Goal: Use online tool/utility: Utilize a website feature to perform a specific function

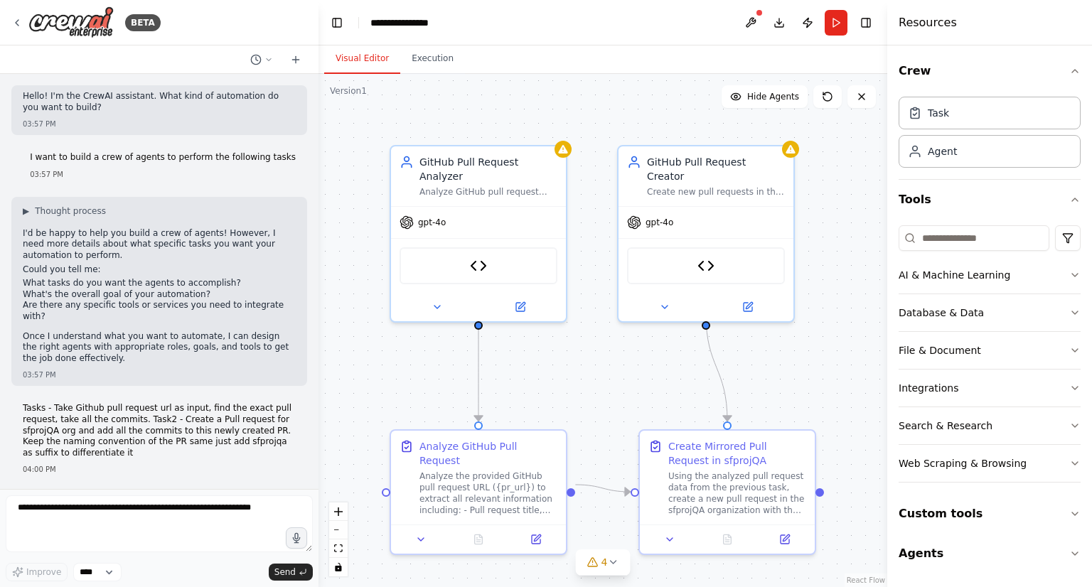
scroll to position [5087, 0]
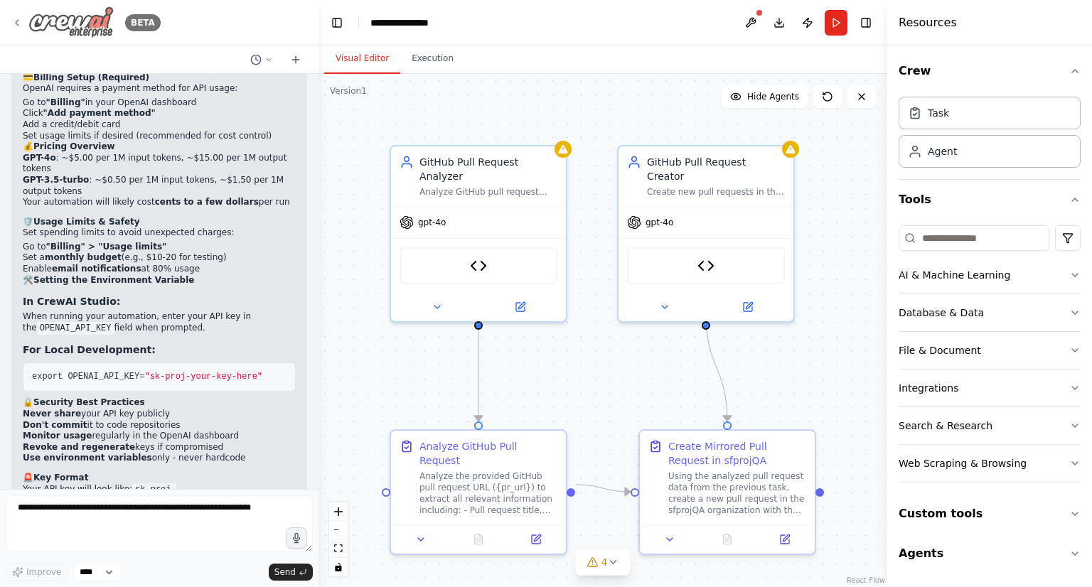
click at [20, 15] on div "BETA" at bounding box center [85, 22] width 149 height 32
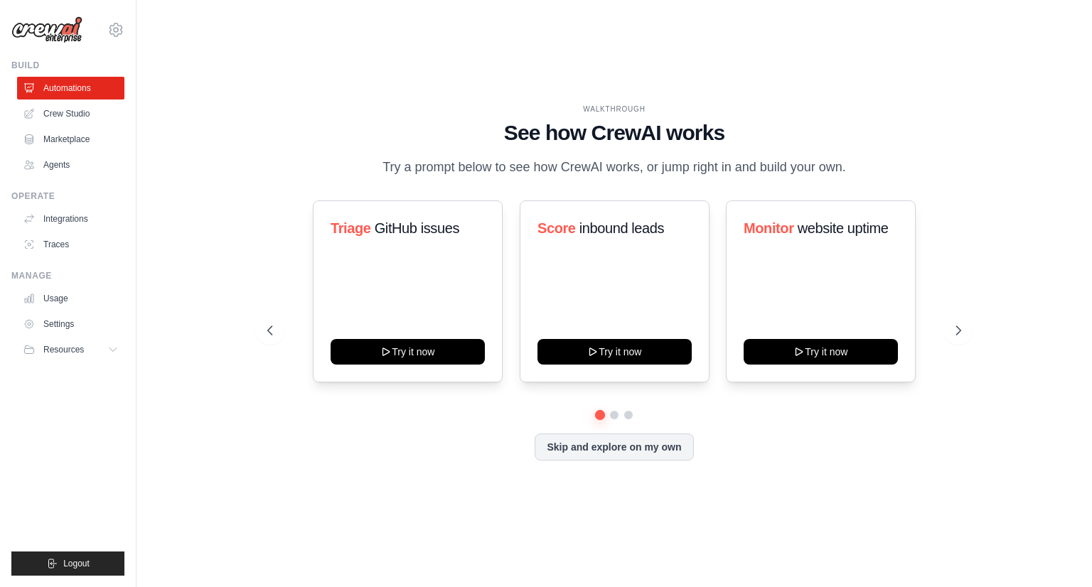
click at [148, 220] on div "WALKTHROUGH See how CrewAI works Try a prompt below to see how CrewAI works, or…" at bounding box center [615, 293] width 956 height 559
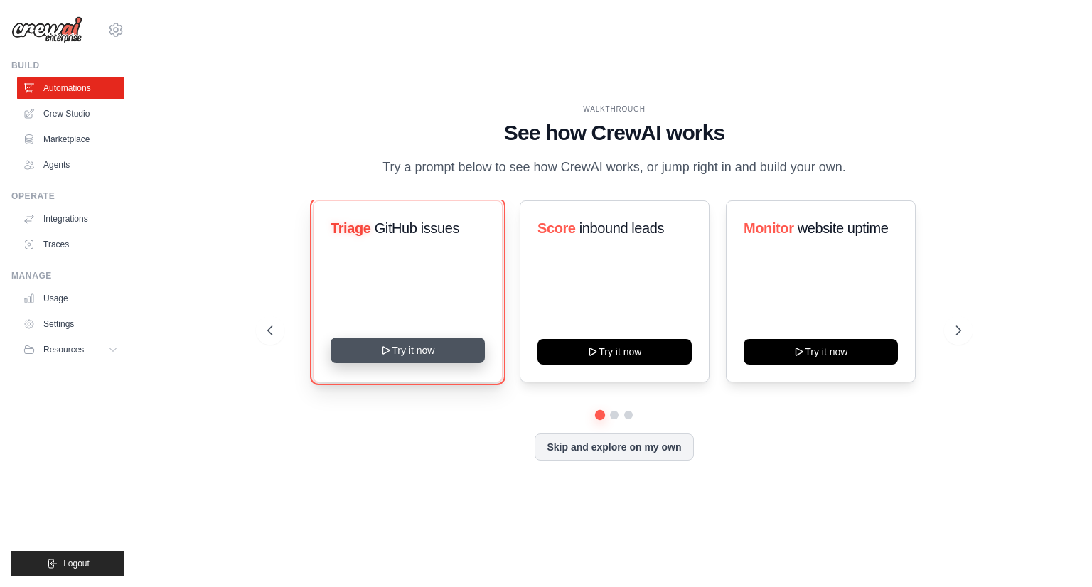
click at [432, 348] on button "Try it now" at bounding box center [408, 351] width 154 height 26
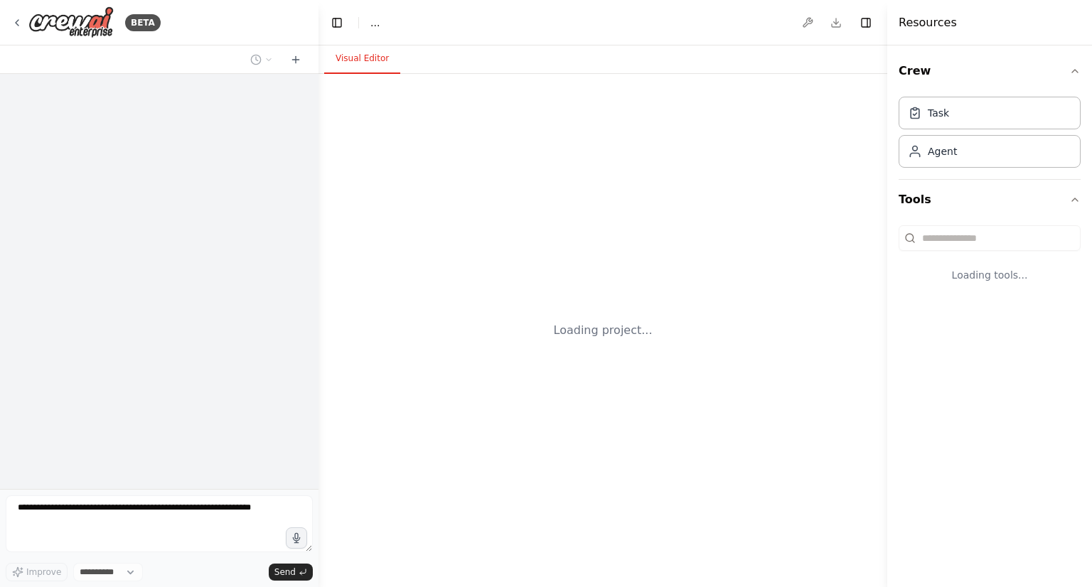
select select "****"
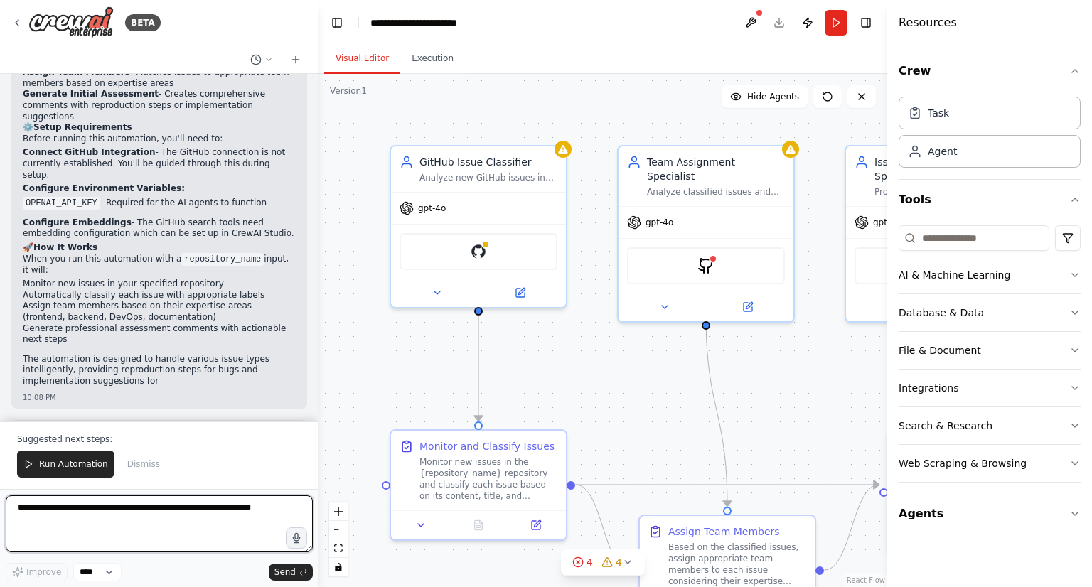
scroll to position [1393, 0]
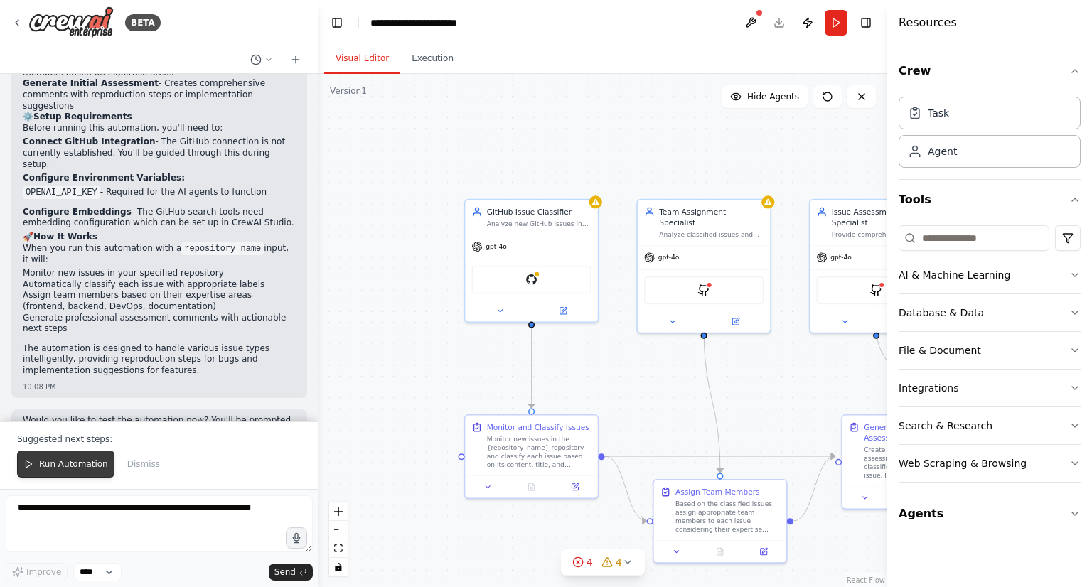
click at [63, 462] on span "Run Automation" at bounding box center [73, 464] width 69 height 11
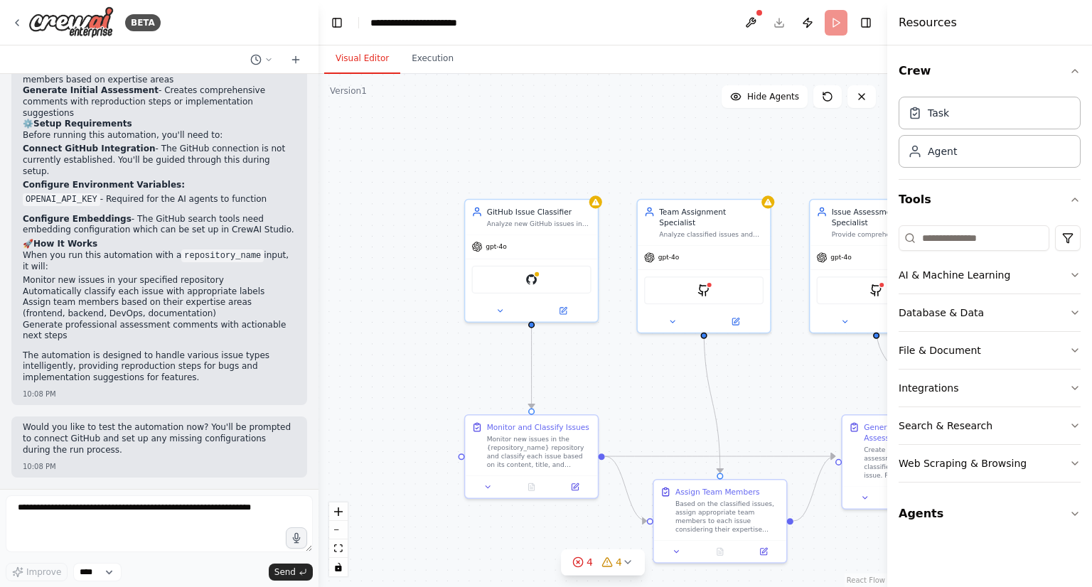
scroll to position [1325, 0]
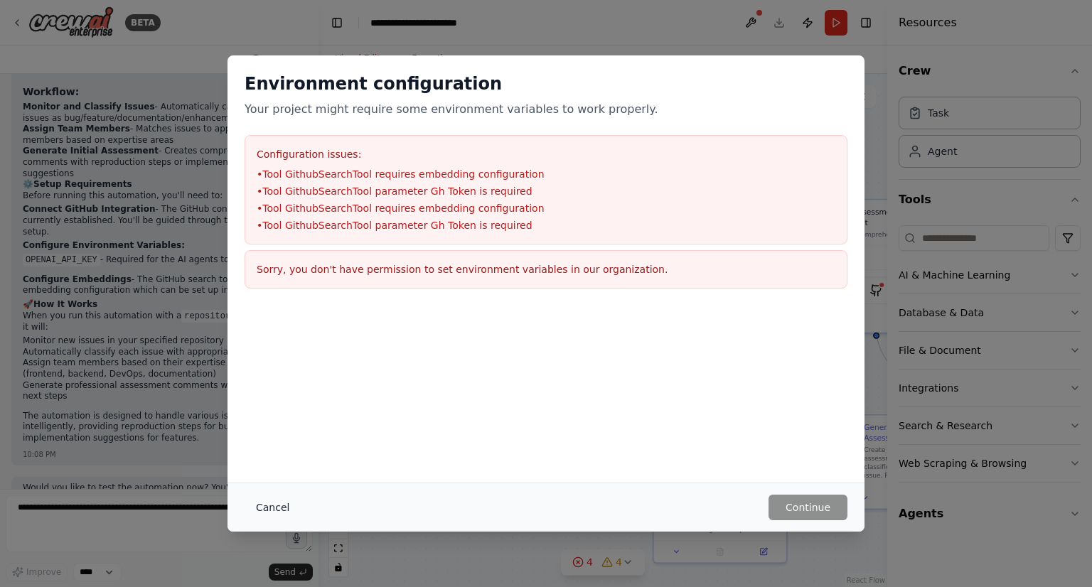
click at [270, 510] on button "Cancel" at bounding box center [273, 508] width 56 height 26
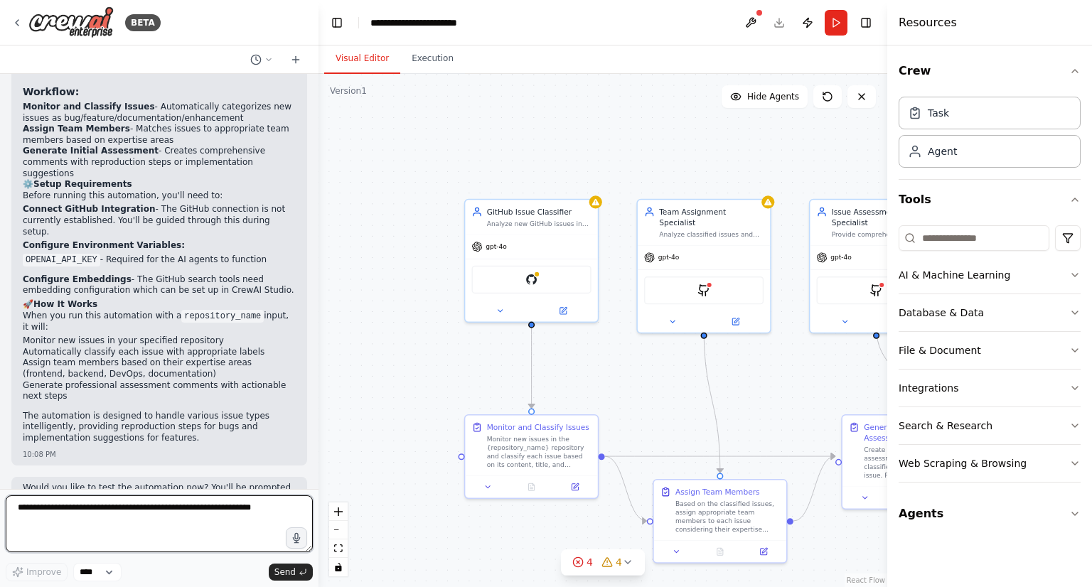
click at [159, 535] on textarea at bounding box center [159, 524] width 307 height 57
